Goal: Transaction & Acquisition: Book appointment/travel/reservation

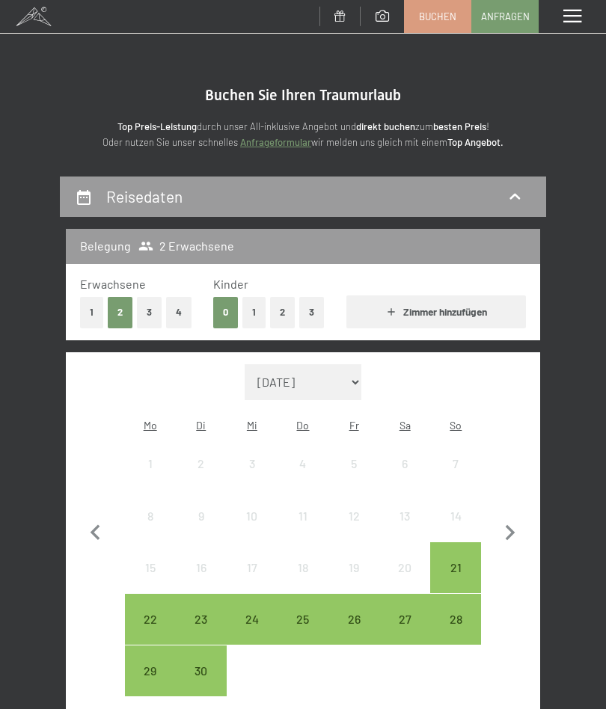
click at [498, 526] on icon "button" at bounding box center [509, 533] width 31 height 31
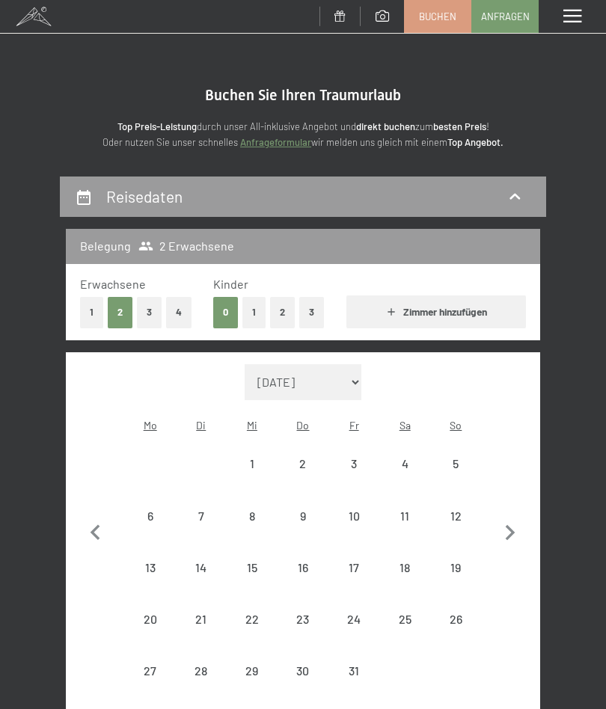
select select "[DATE]"
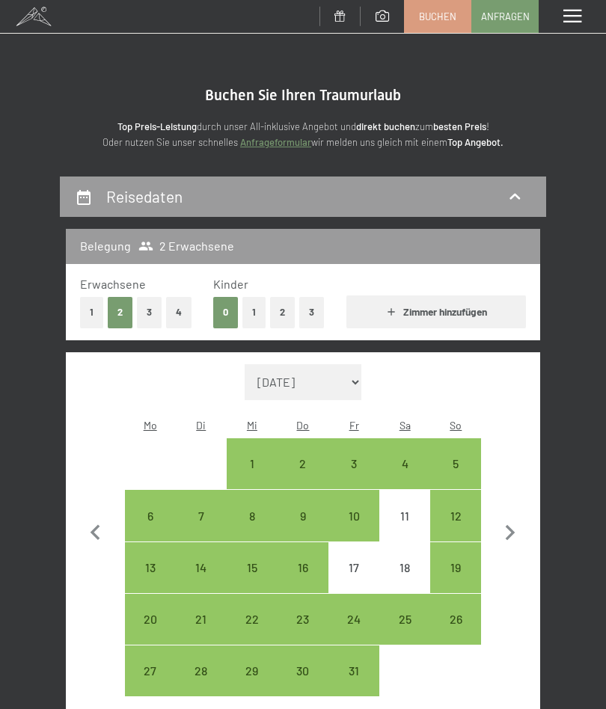
click at [507, 525] on icon "button" at bounding box center [511, 533] width 10 height 16
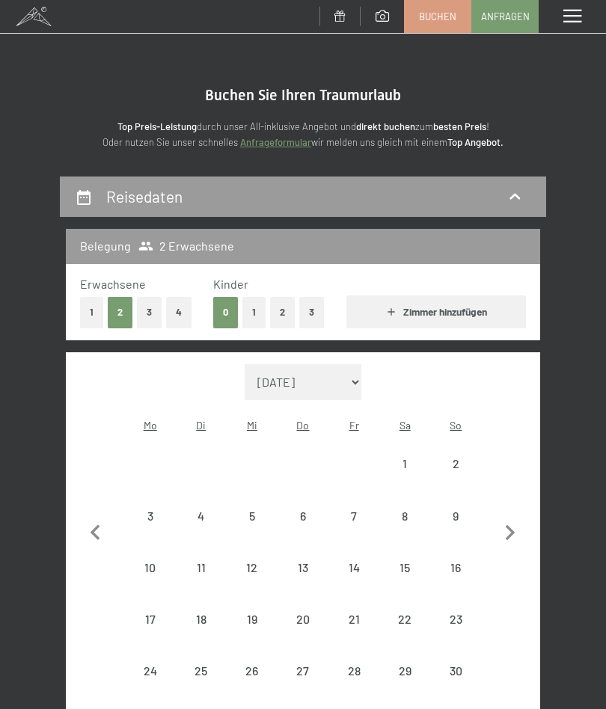
select select "[DATE]"
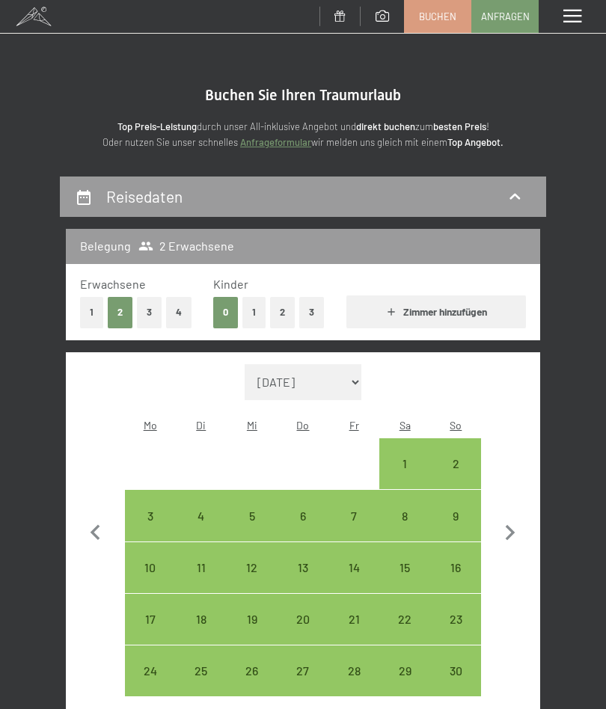
click at [401, 510] on div "8" at bounding box center [405, 534] width 48 height 48
select select "[DATE]"
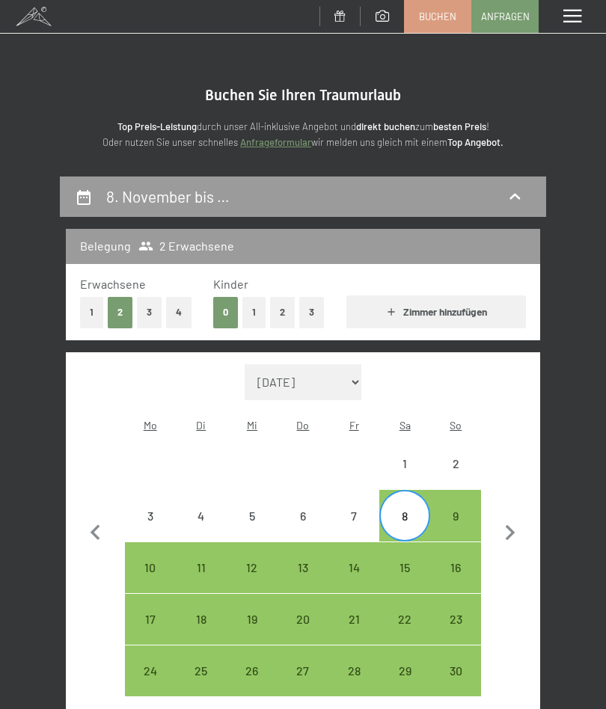
click at [404, 562] on div "15" at bounding box center [405, 586] width 48 height 48
select select "[DATE]"
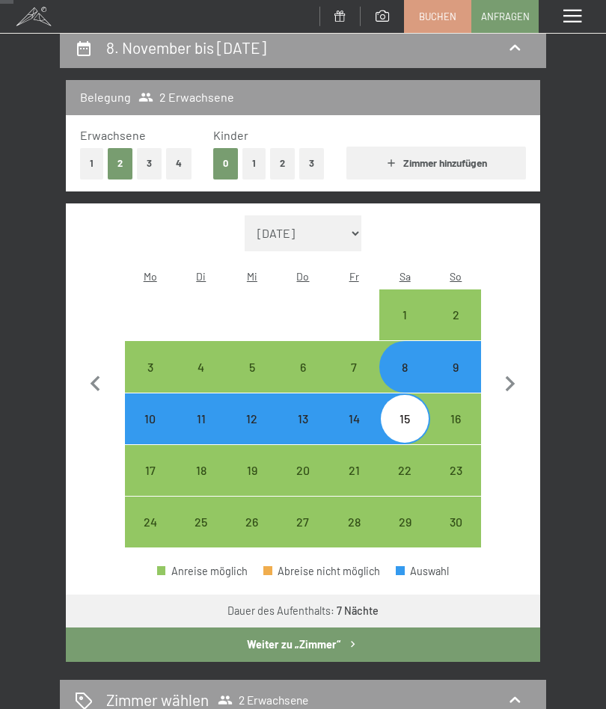
click at [411, 636] on button "Weiter zu „Zimmer“" at bounding box center [303, 644] width 474 height 34
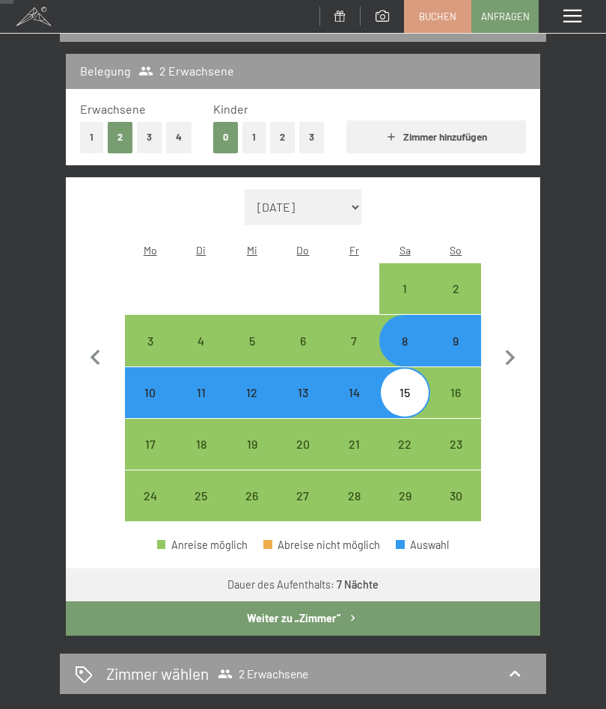
select select "[DATE]"
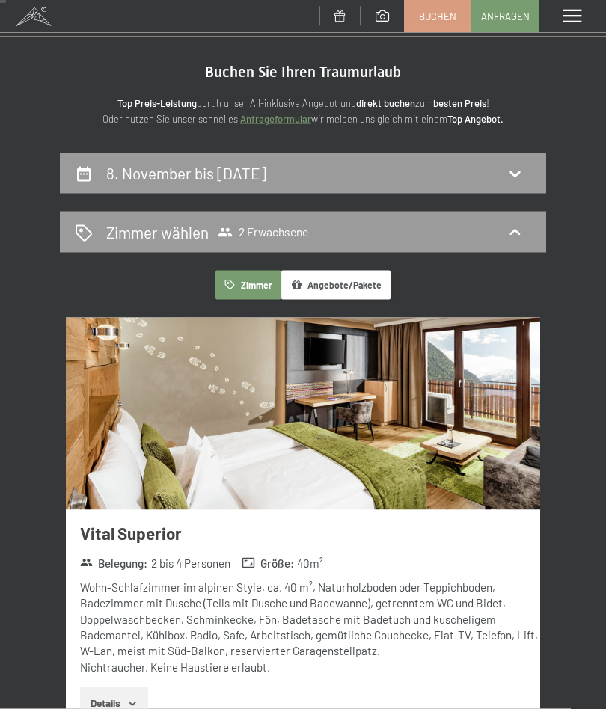
scroll to position [0, 0]
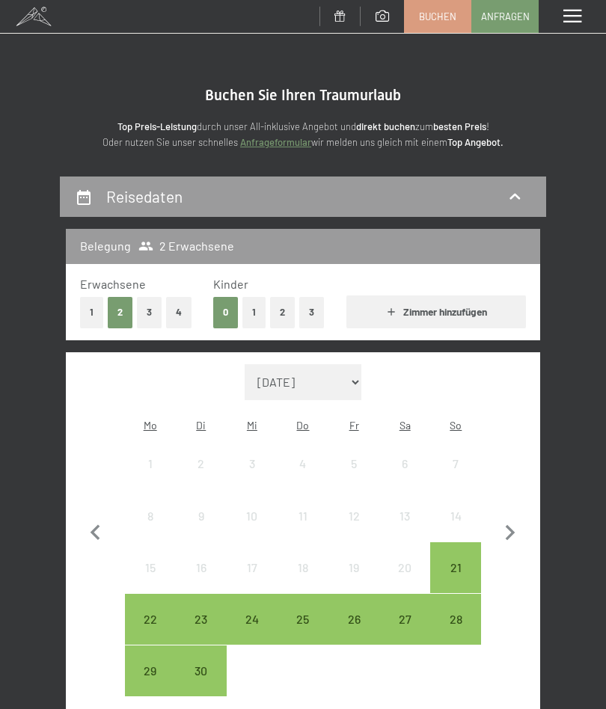
click at [512, 519] on icon "button" at bounding box center [509, 533] width 31 height 31
select select "[DATE]"
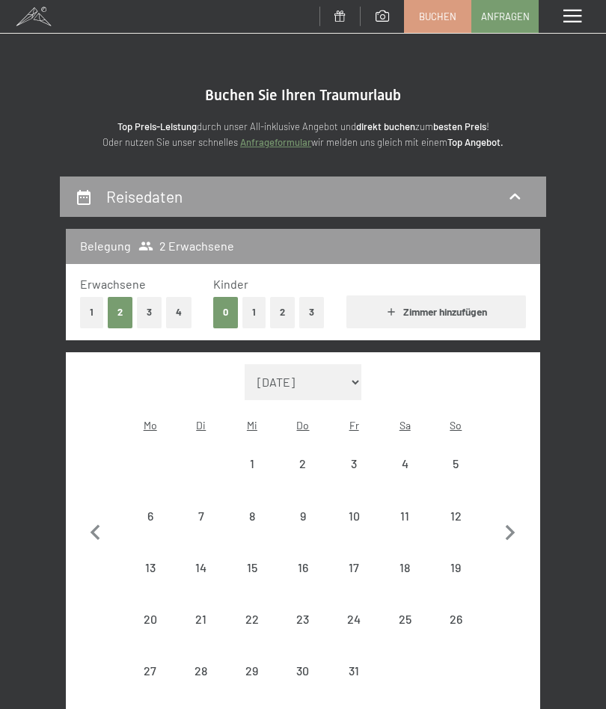
select select "[DATE]"
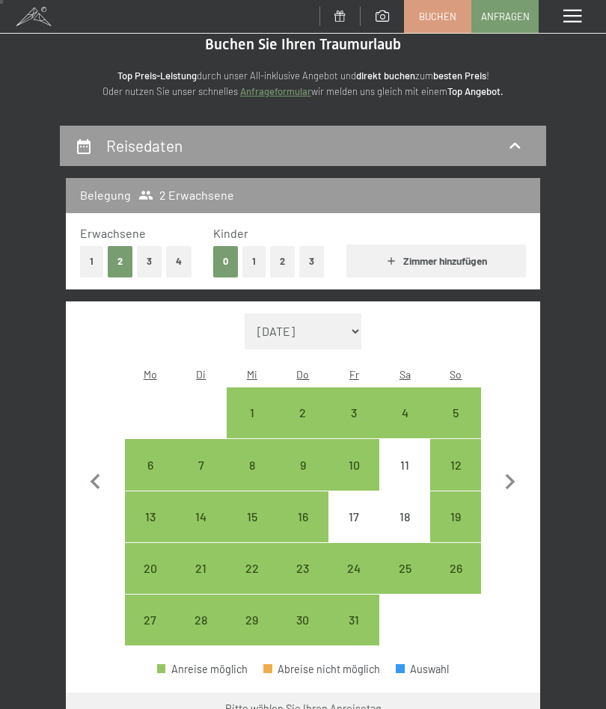
scroll to position [55, 0]
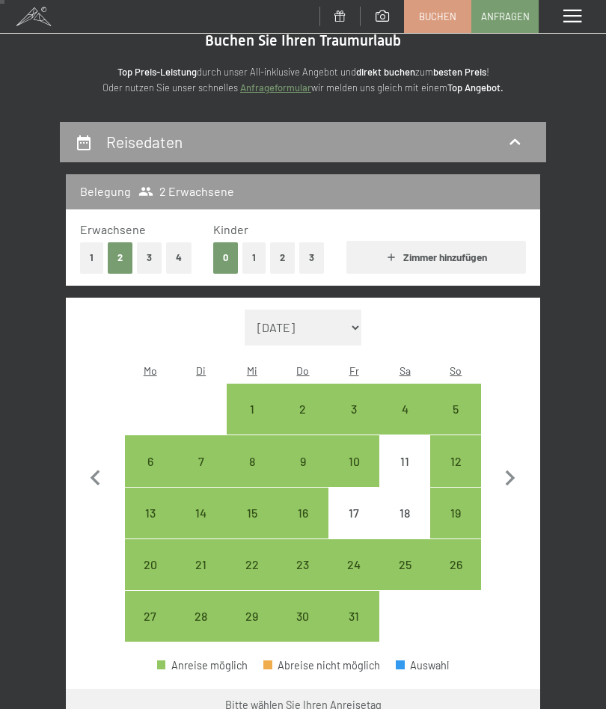
click at [502, 467] on icon "button" at bounding box center [509, 478] width 31 height 31
select select "[DATE]"
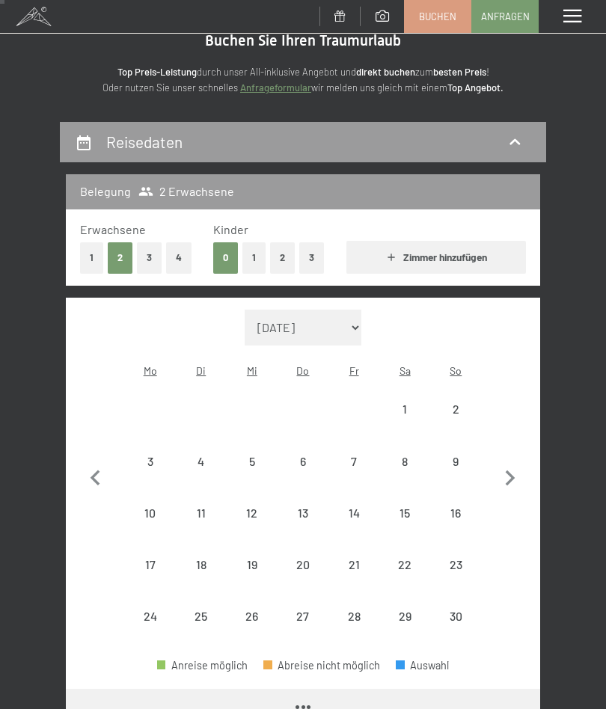
select select "[DATE]"
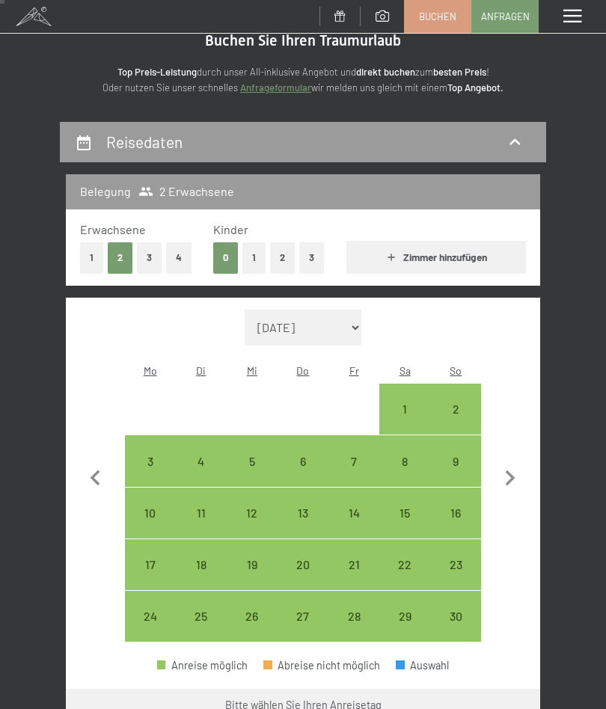
click at [513, 473] on icon "button" at bounding box center [509, 478] width 31 height 31
select select "[DATE]"
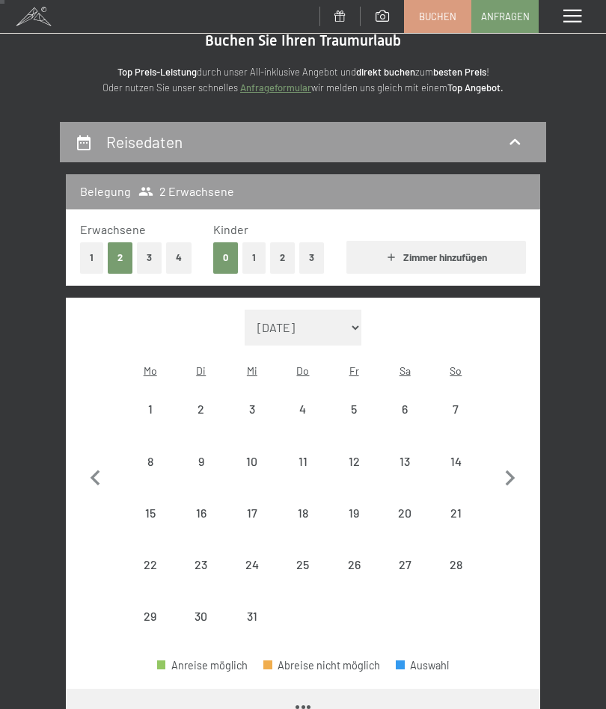
select select "[DATE]"
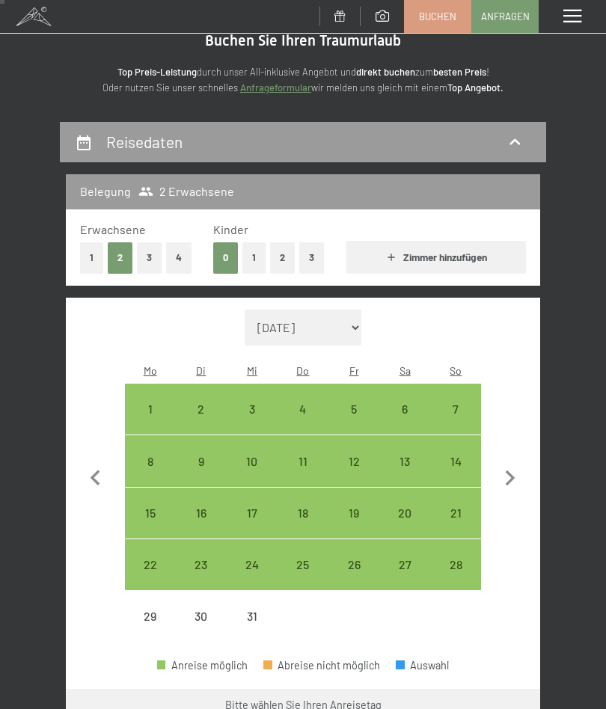
click at [458, 403] on div "7" at bounding box center [456, 427] width 48 height 48
select select "[DATE]"
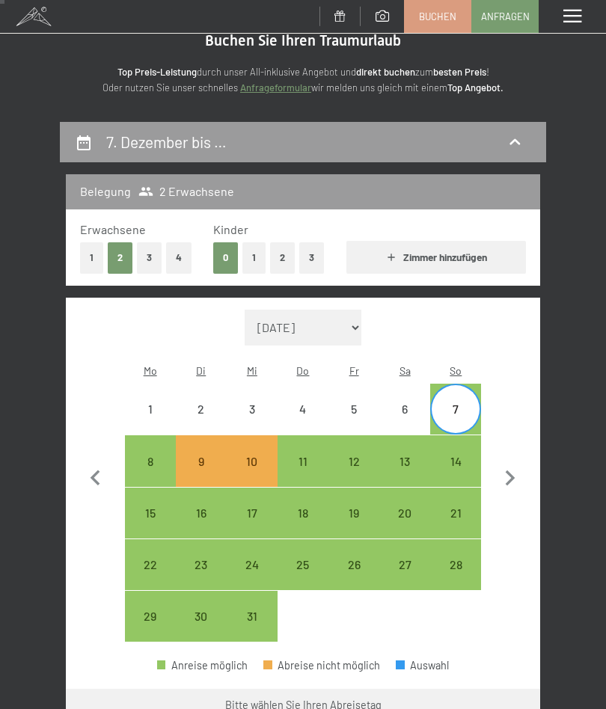
click at [254, 455] on div "10" at bounding box center [252, 479] width 48 height 48
select select "[DATE]"
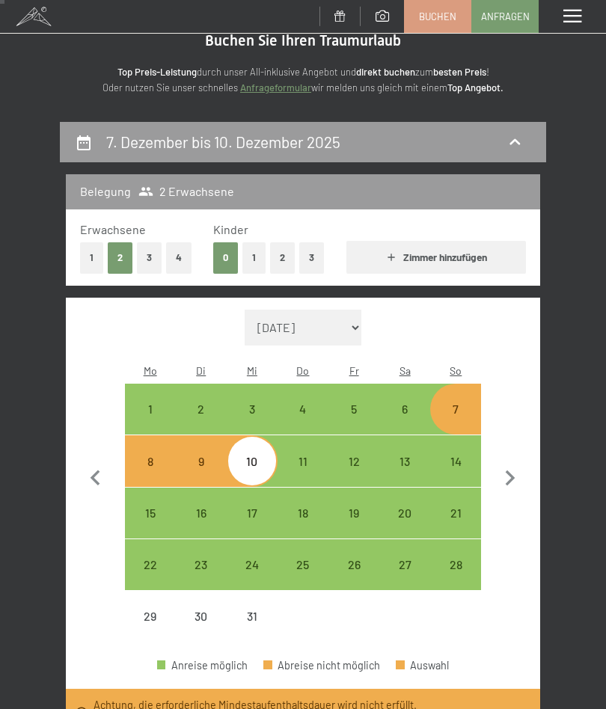
click at [450, 403] on div "7" at bounding box center [456, 427] width 48 height 48
select select "2025-12-01"
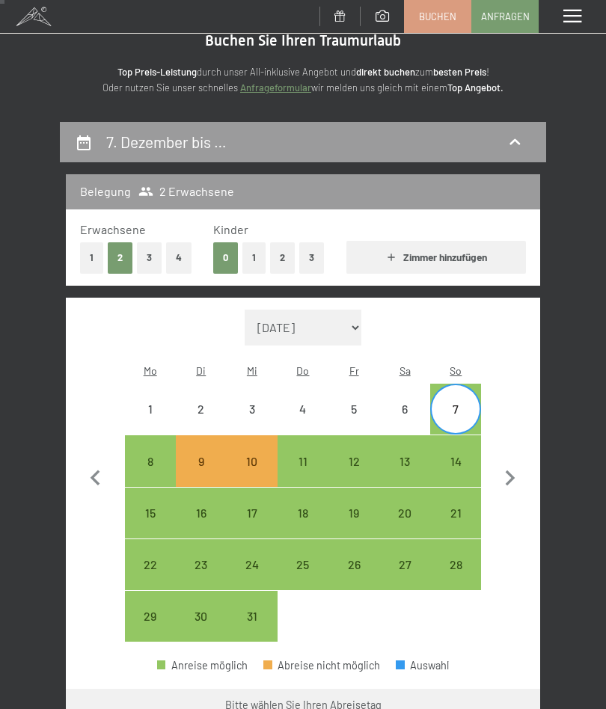
click at [299, 455] on div "11" at bounding box center [303, 479] width 48 height 48
select select "2025-12-01"
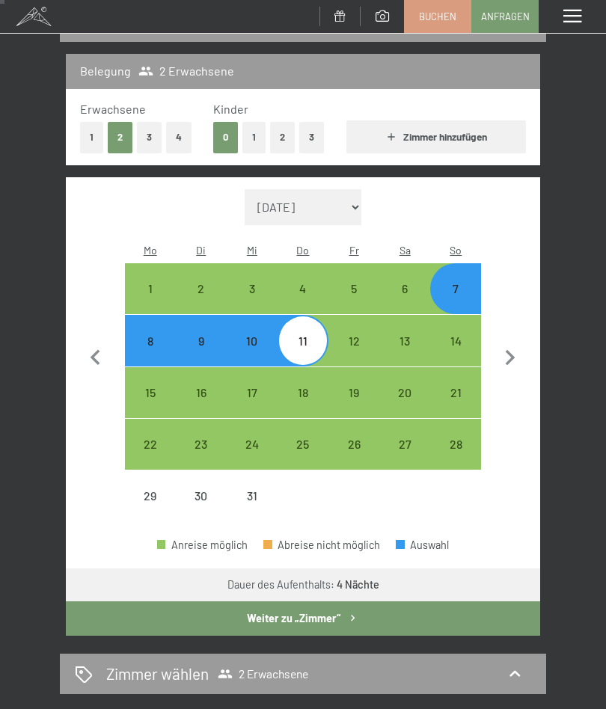
select select "2025-12-01"
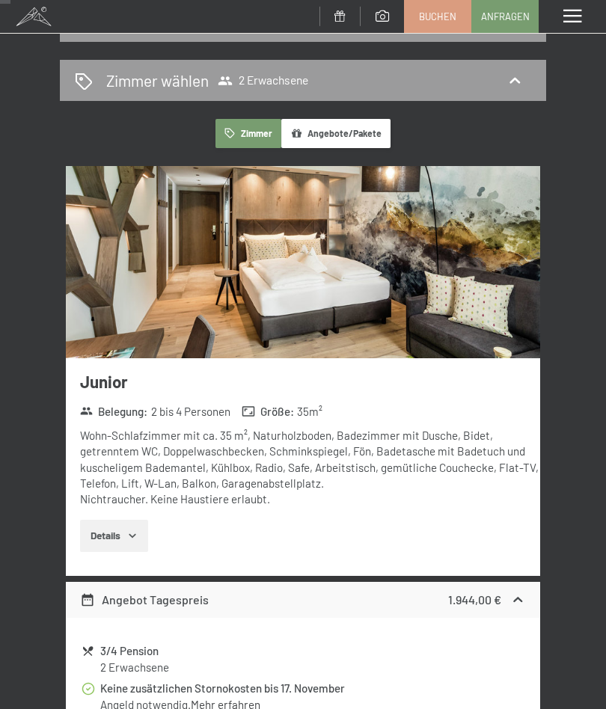
scroll to position [0, 0]
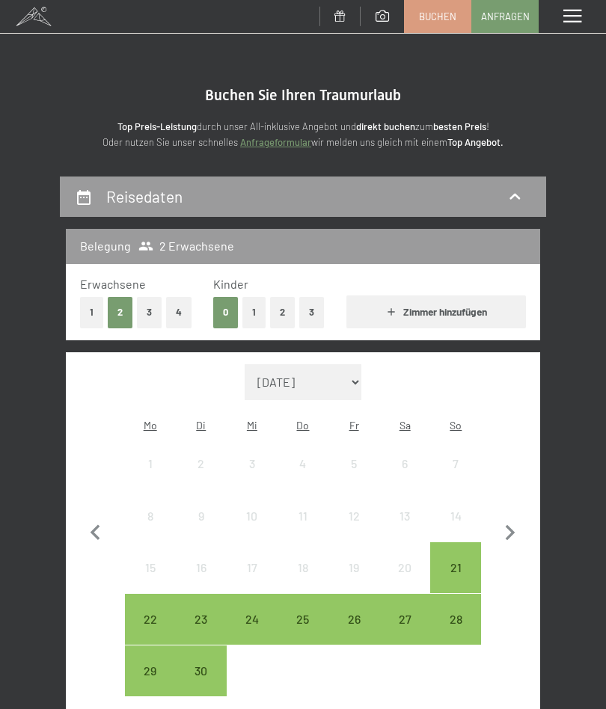
click at [517, 527] on icon "button" at bounding box center [509, 533] width 31 height 31
select select "[DATE]"
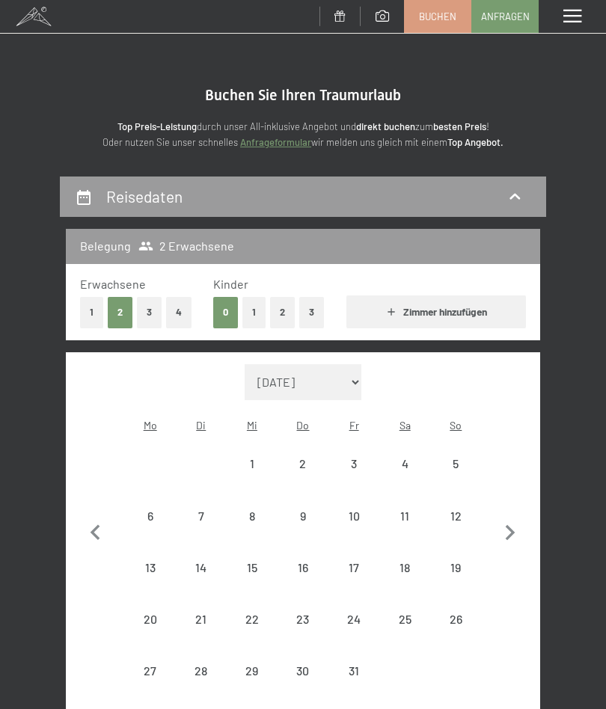
select select "[DATE]"
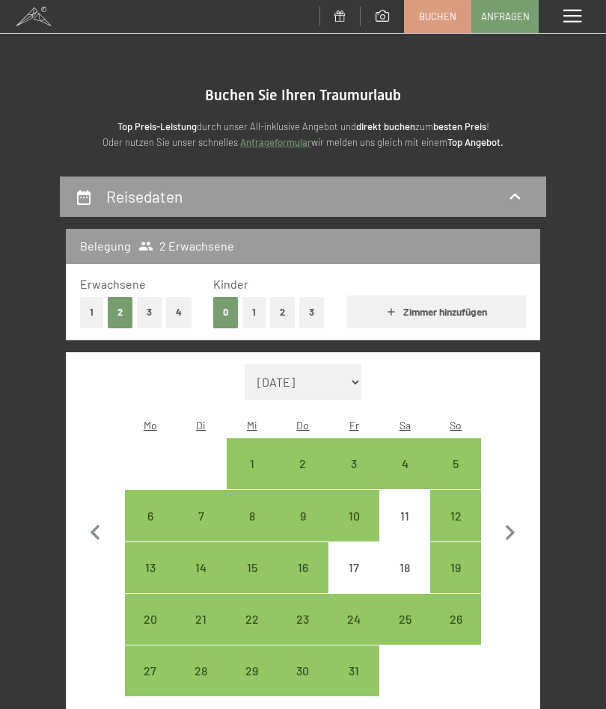
click at [508, 521] on icon "button" at bounding box center [509, 533] width 31 height 31
select select "[DATE]"
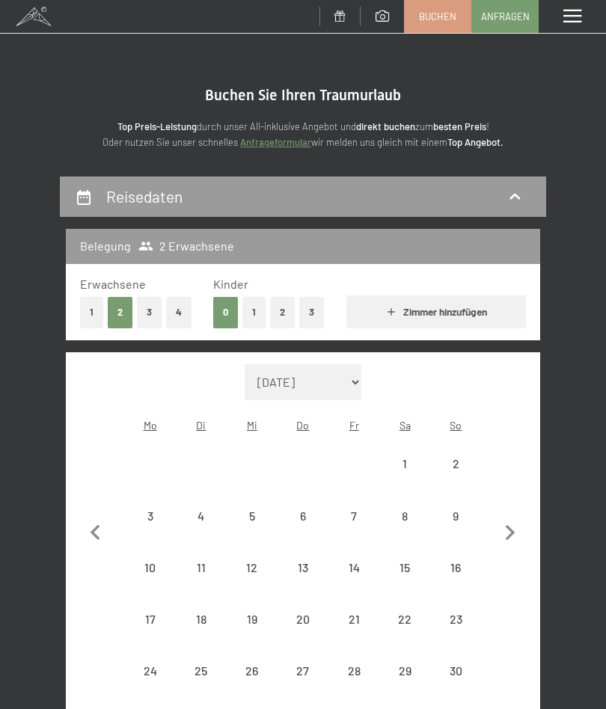
click at [502, 523] on icon "button" at bounding box center [509, 533] width 31 height 31
select select "[DATE]"
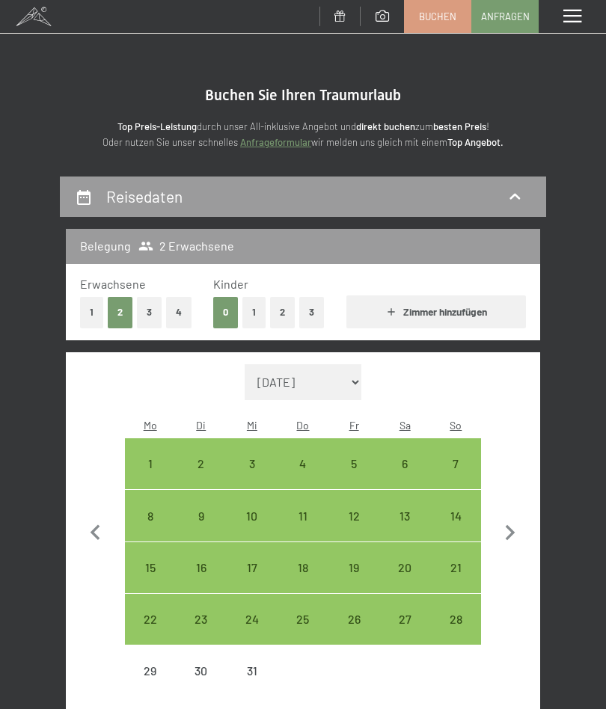
click at [363, 510] on div "12" at bounding box center [354, 534] width 48 height 48
select select "[DATE]"
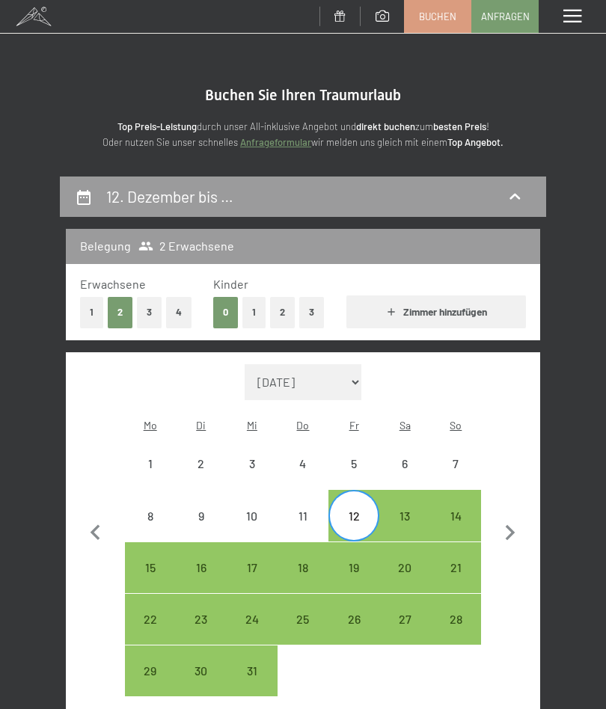
click at [150, 510] on div "8" at bounding box center [150, 534] width 48 height 48
select select "[DATE]"
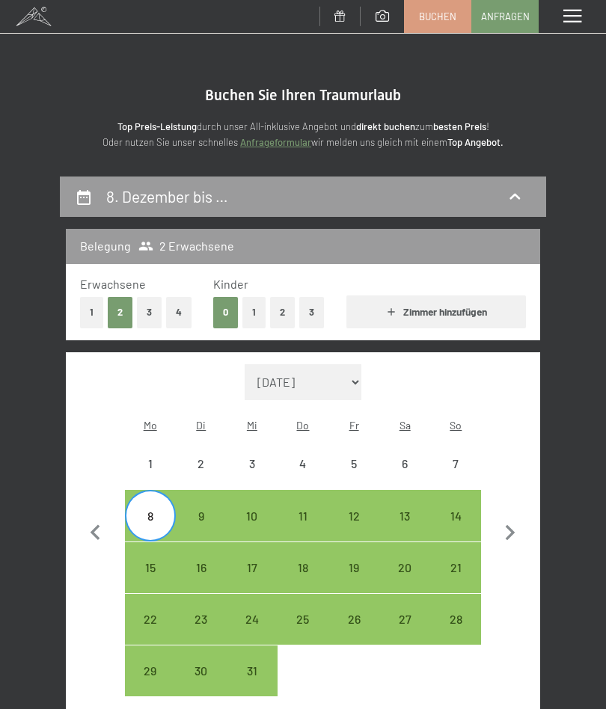
click at [364, 510] on div "12" at bounding box center [354, 534] width 48 height 48
select select "[DATE]"
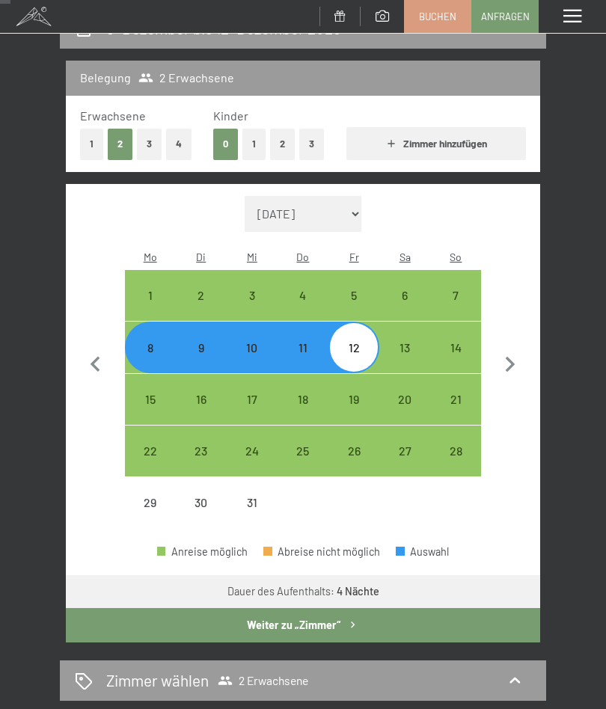
click at [411, 618] on button "Weiter zu „Zimmer“" at bounding box center [303, 625] width 474 height 34
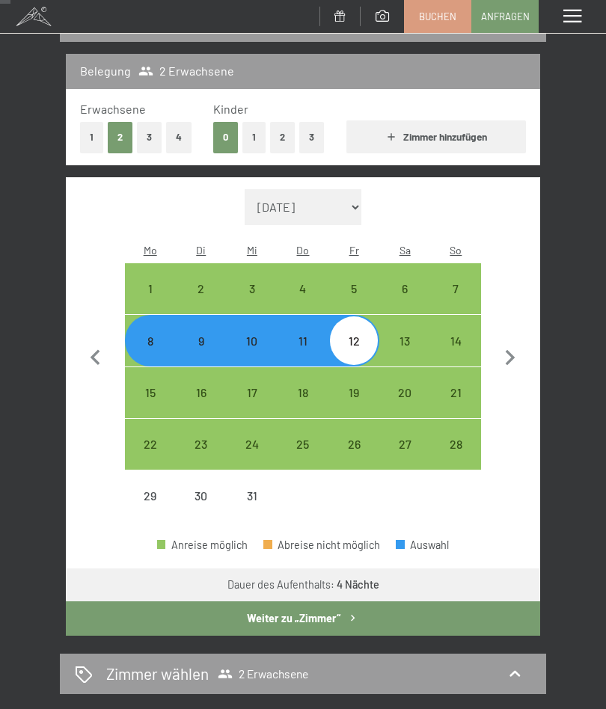
select select "2025-12-01"
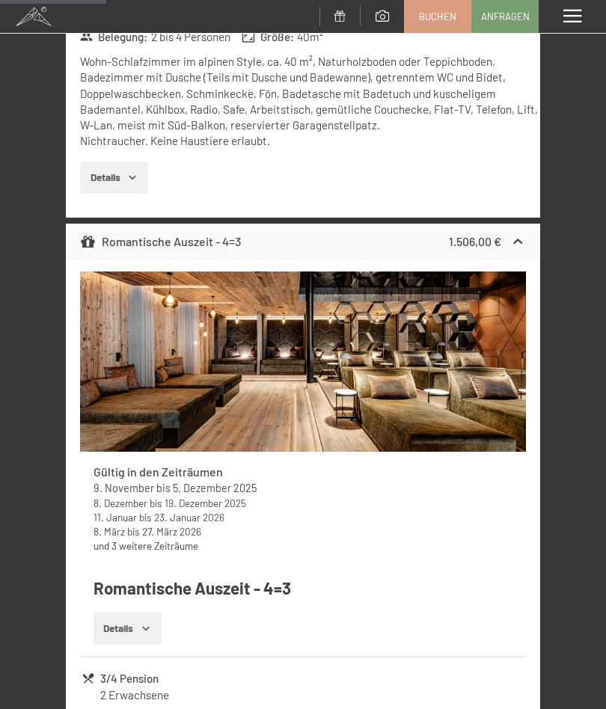
scroll to position [1512, 0]
